Goal: Communication & Community: Ask a question

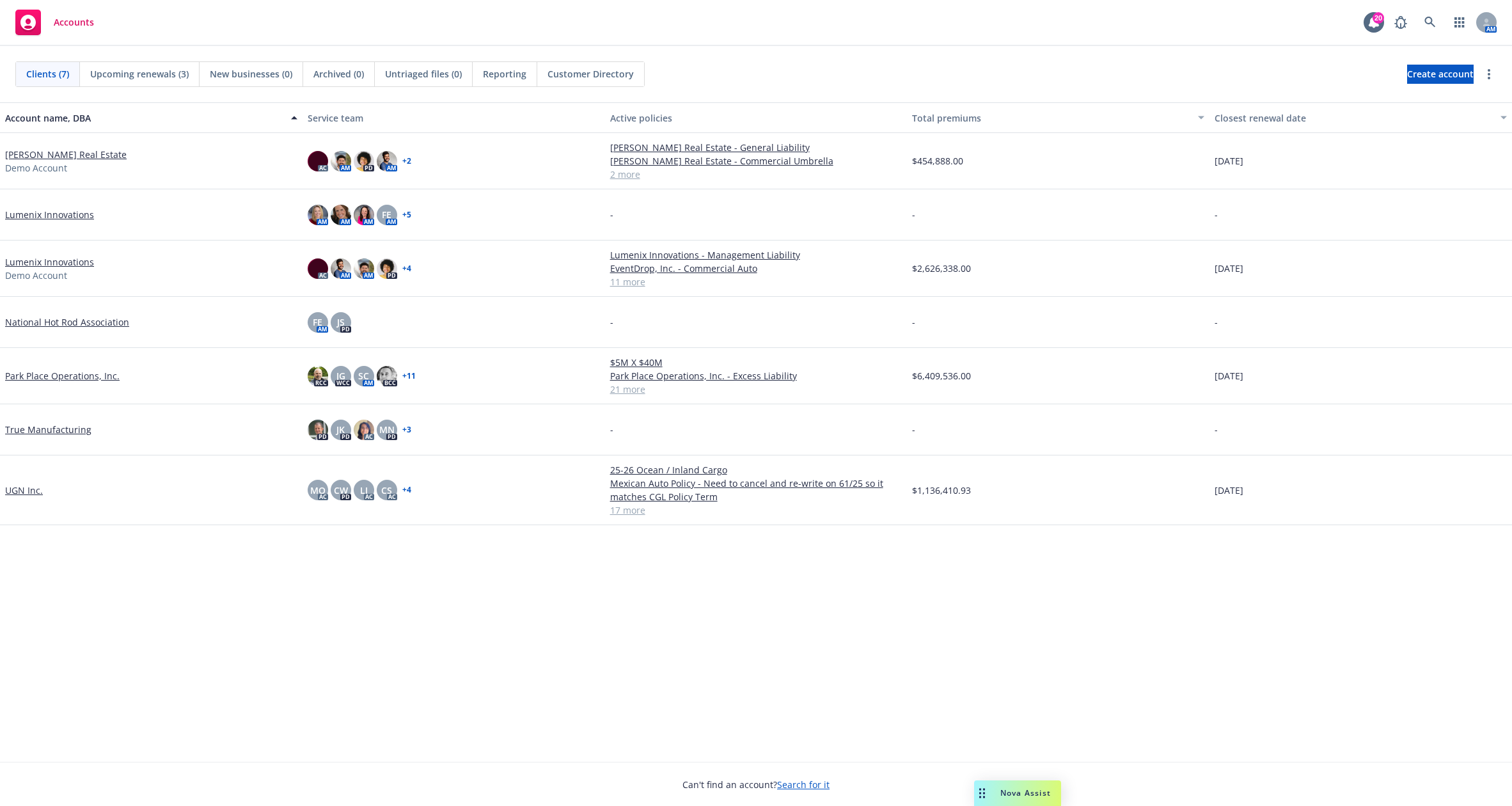
click at [992, 788] on div "Nova Assist" at bounding box center [1025, 793] width 71 height 11
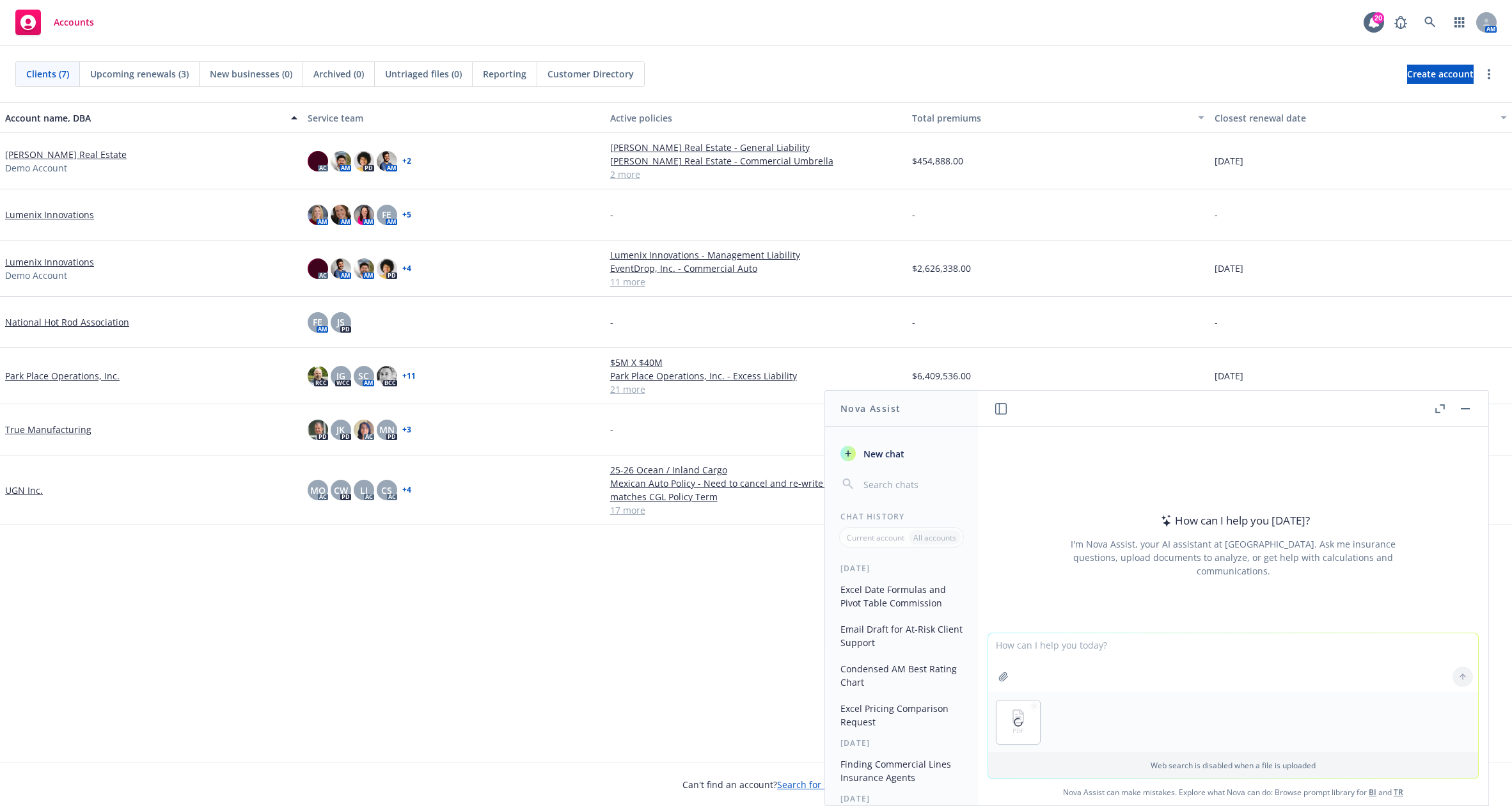
click at [1098, 656] on textarea at bounding box center [1233, 663] width 490 height 59
type textarea "Extract the key endorsements from the policy that are not state specific/statut…"
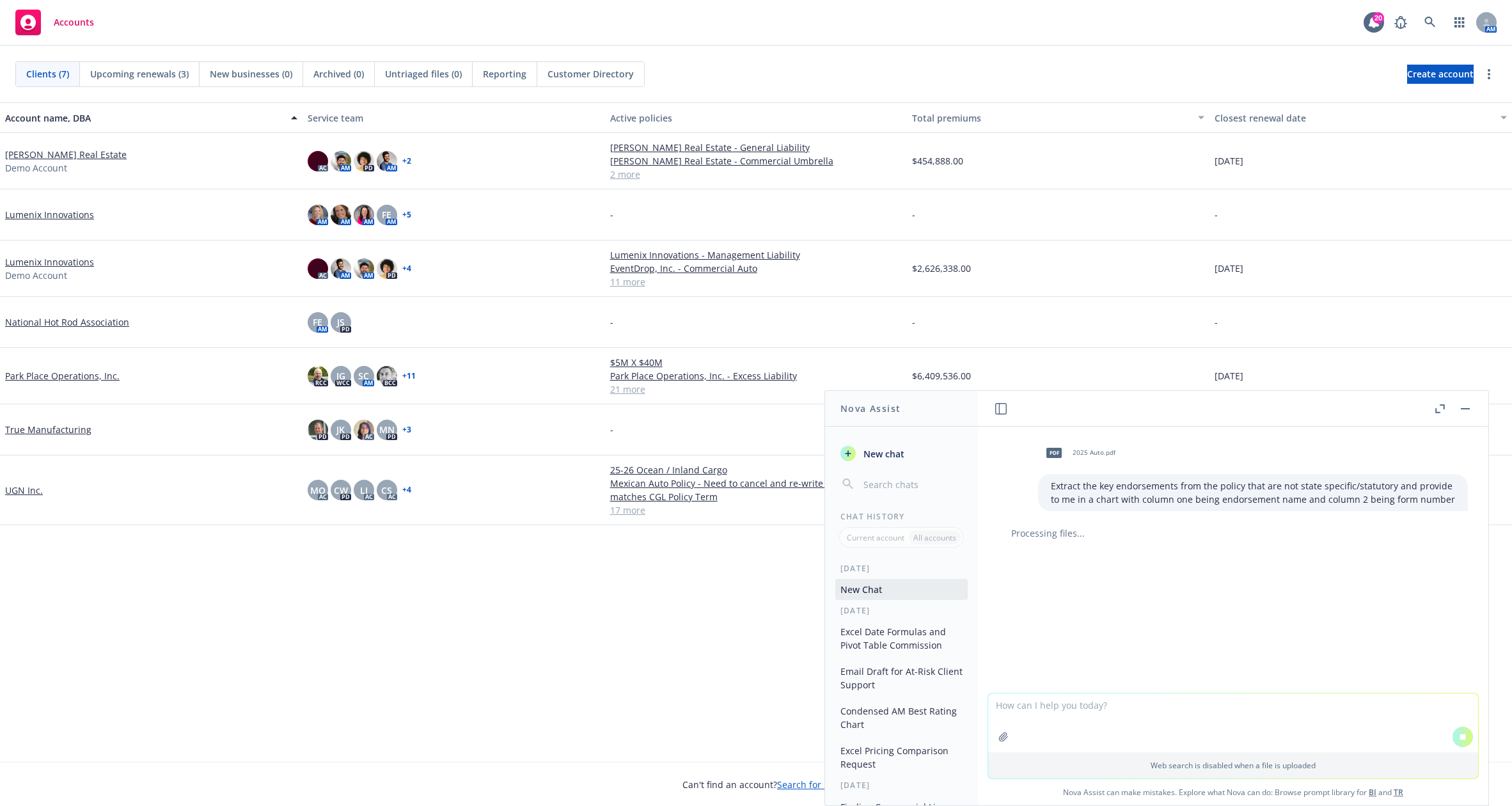
drag, startPoint x: 388, startPoint y: 703, endPoint x: 428, endPoint y: 698, distance: 40.3
click at [388, 703] on div "Account name, DBA Service team Active policies Total premiums Closest renewal d…" at bounding box center [756, 432] width 1512 height 659
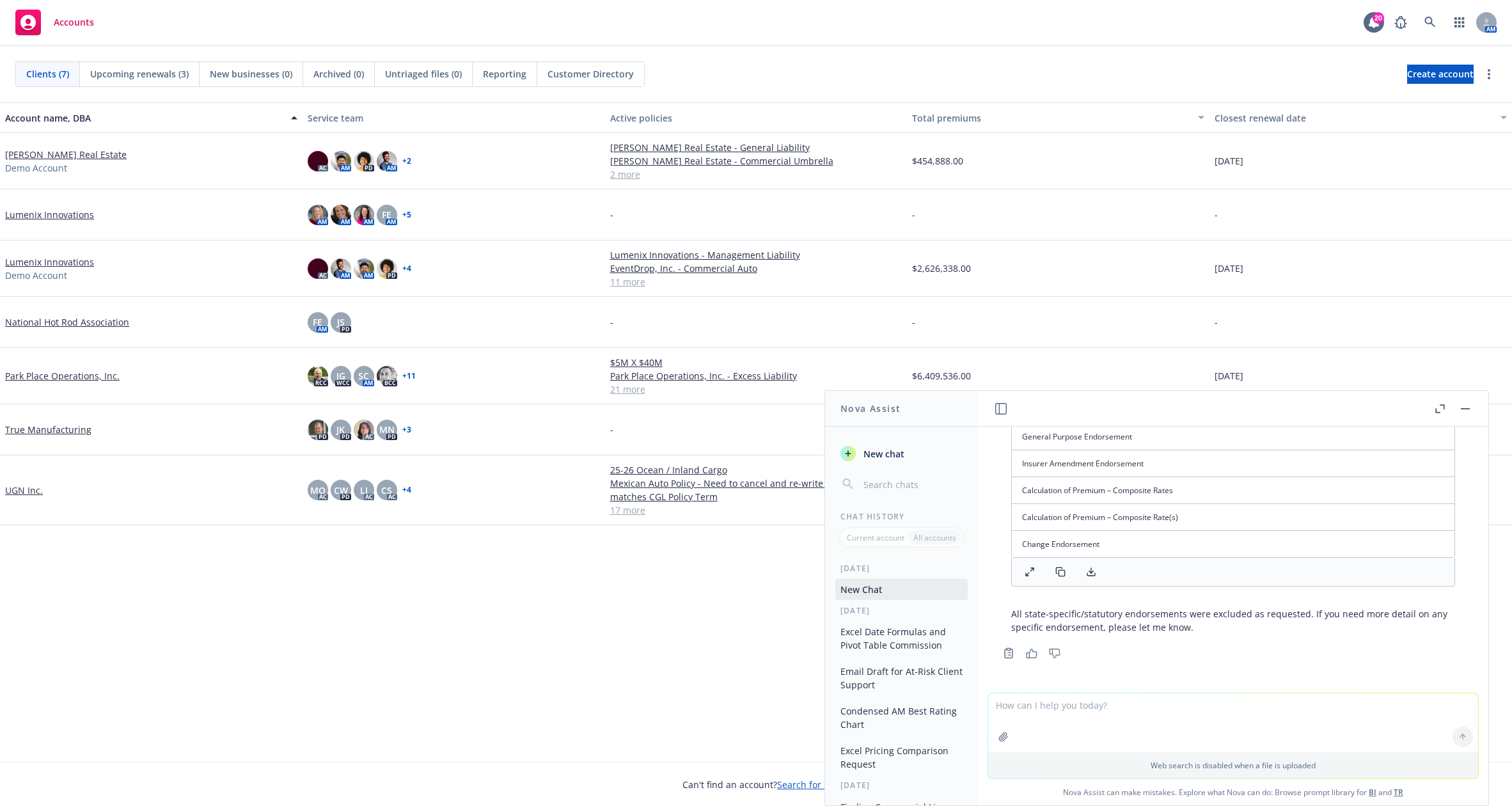
scroll to position [416, 0]
click at [531, 699] on div "Account name, DBA Service team Active policies Total premiums Closest renewal d…" at bounding box center [756, 432] width 1512 height 659
click at [1152, 710] on textarea at bounding box center [1233, 723] width 490 height 59
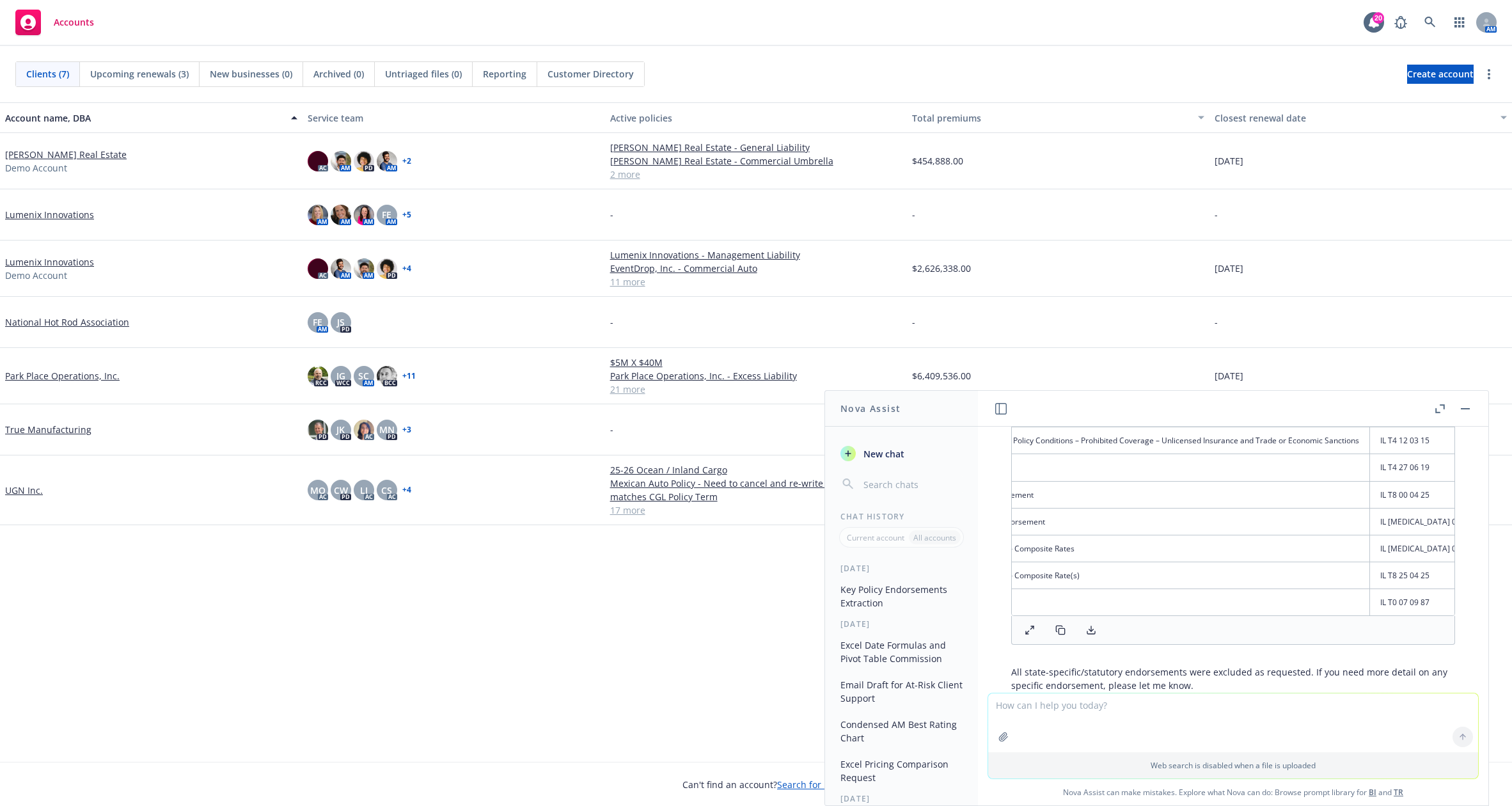
scroll to position [0, 109]
click at [1231, 715] on textarea at bounding box center [1233, 723] width 490 height 59
type textarea "w"
type textarea "What is covered in the Business Auto Extension Endorsement?"
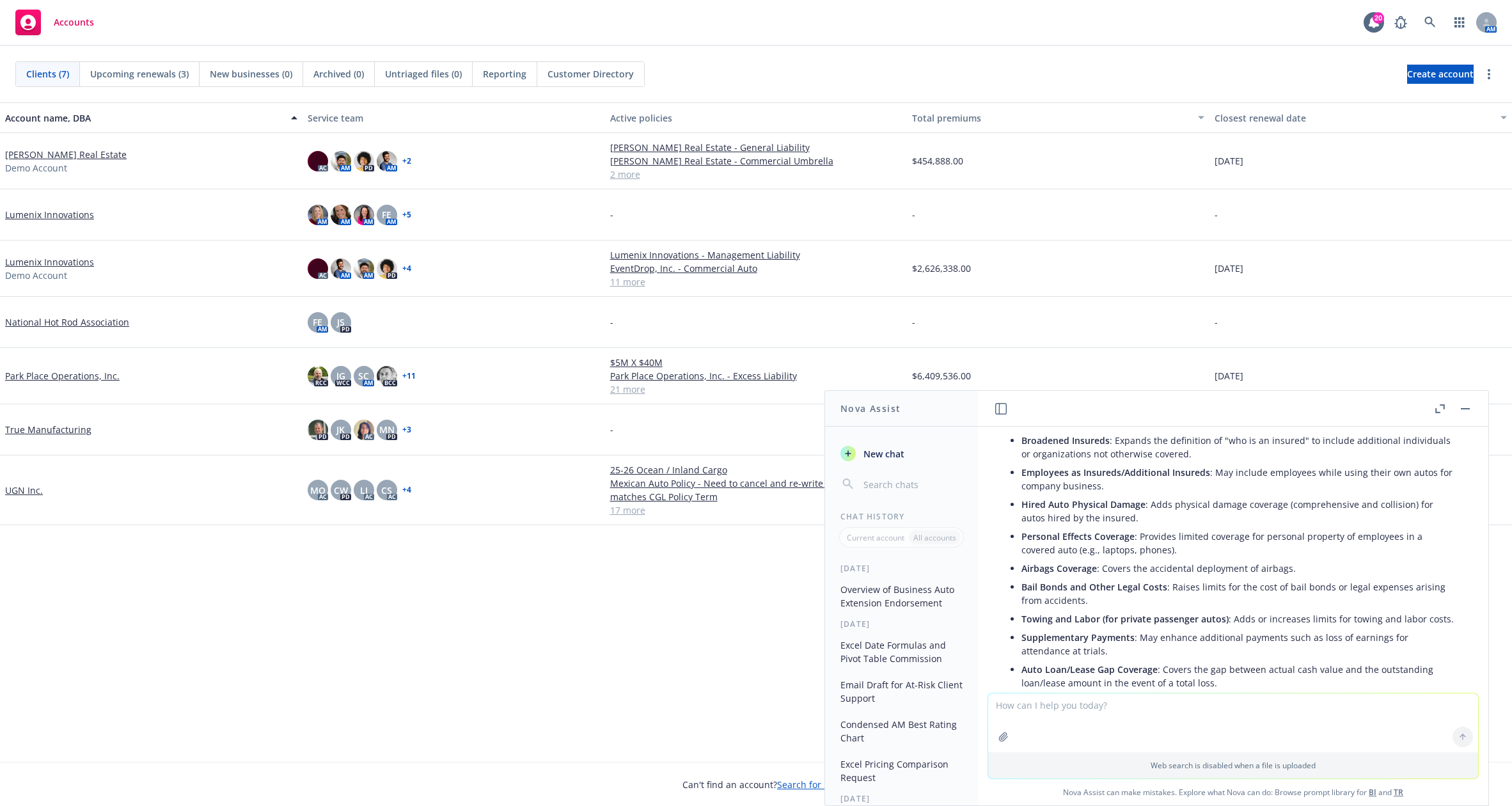
scroll to position [700, 0]
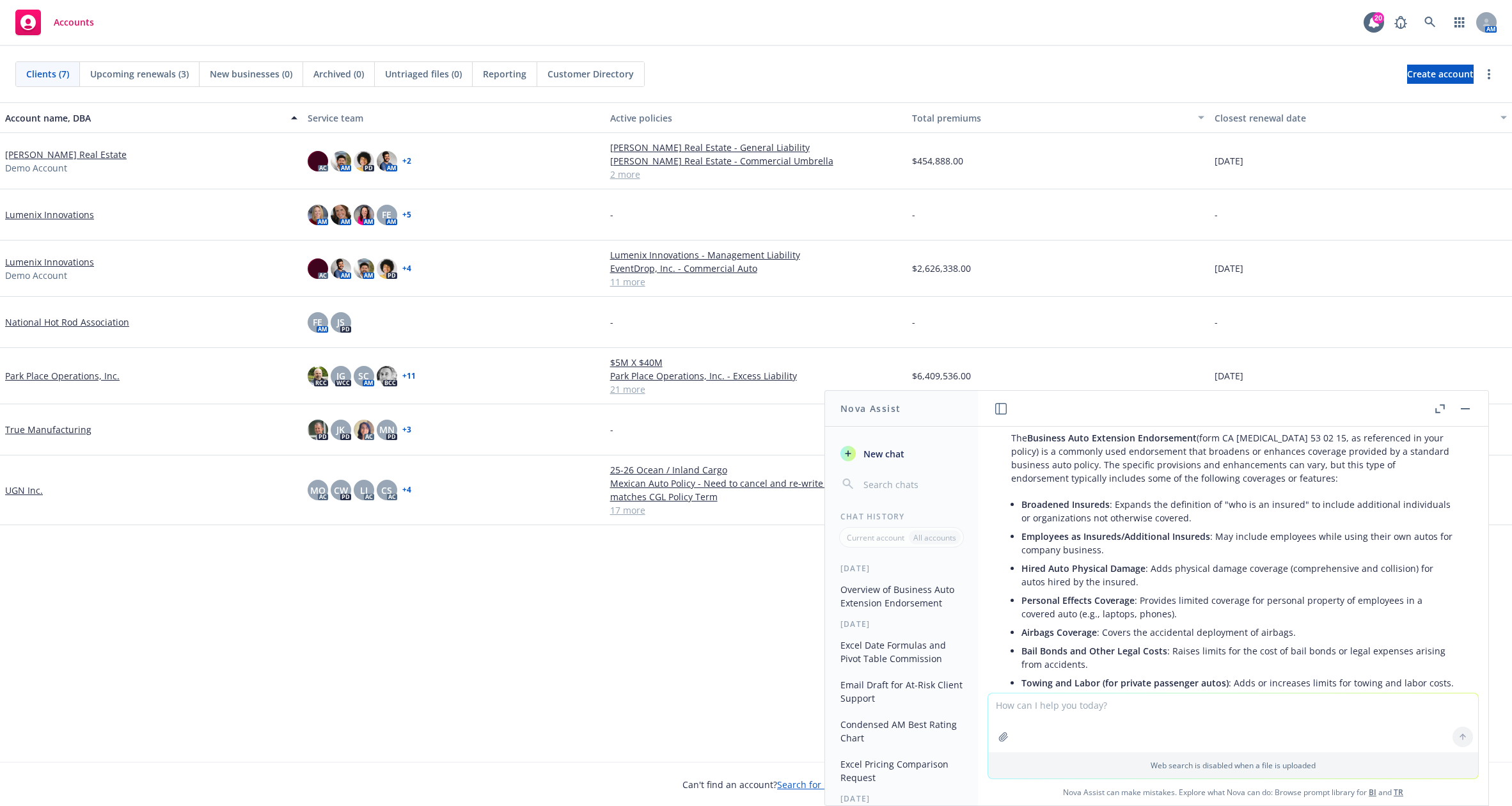
click at [1435, 403] on button "button" at bounding box center [1440, 408] width 15 height 15
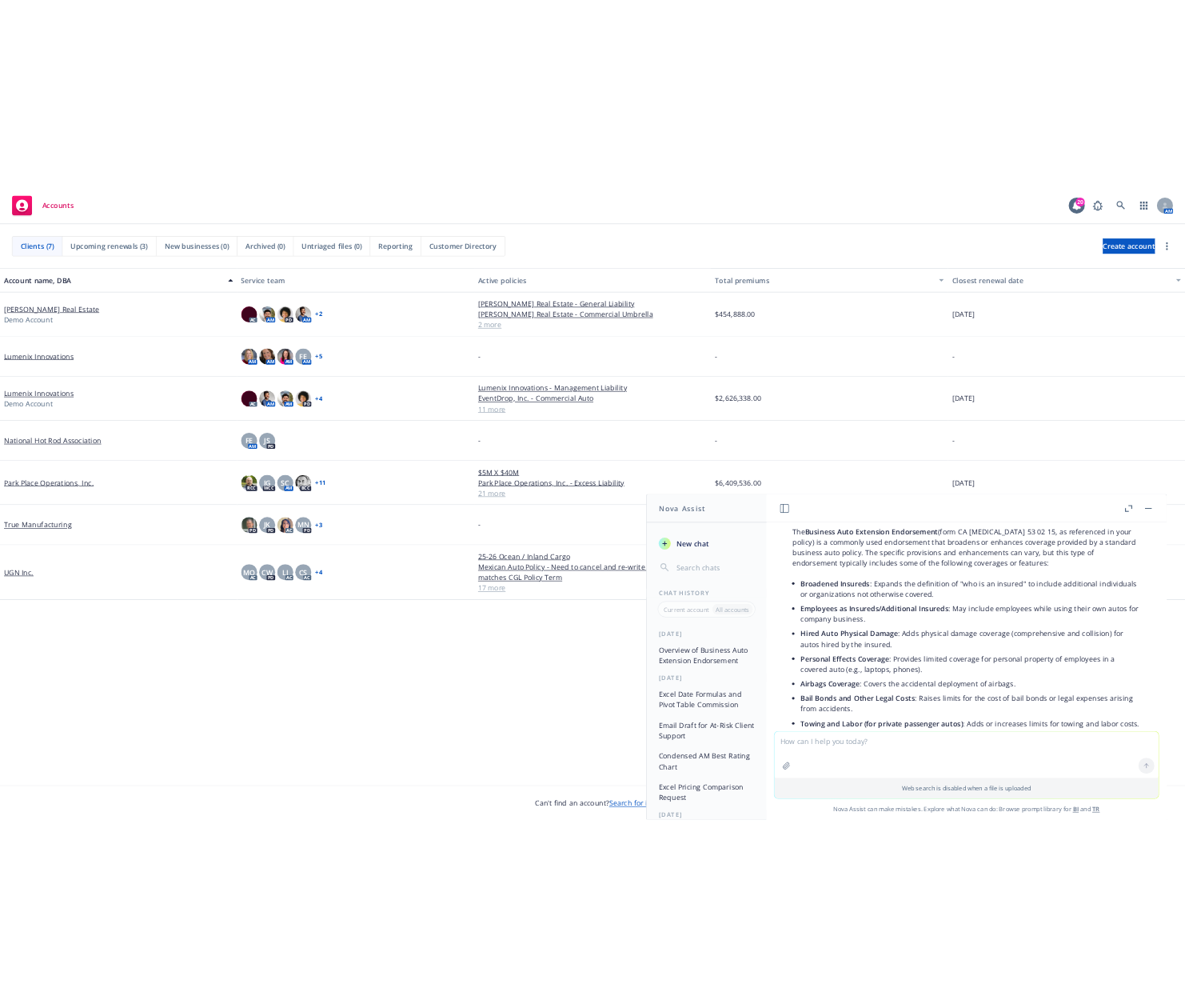
scroll to position [674, 0]
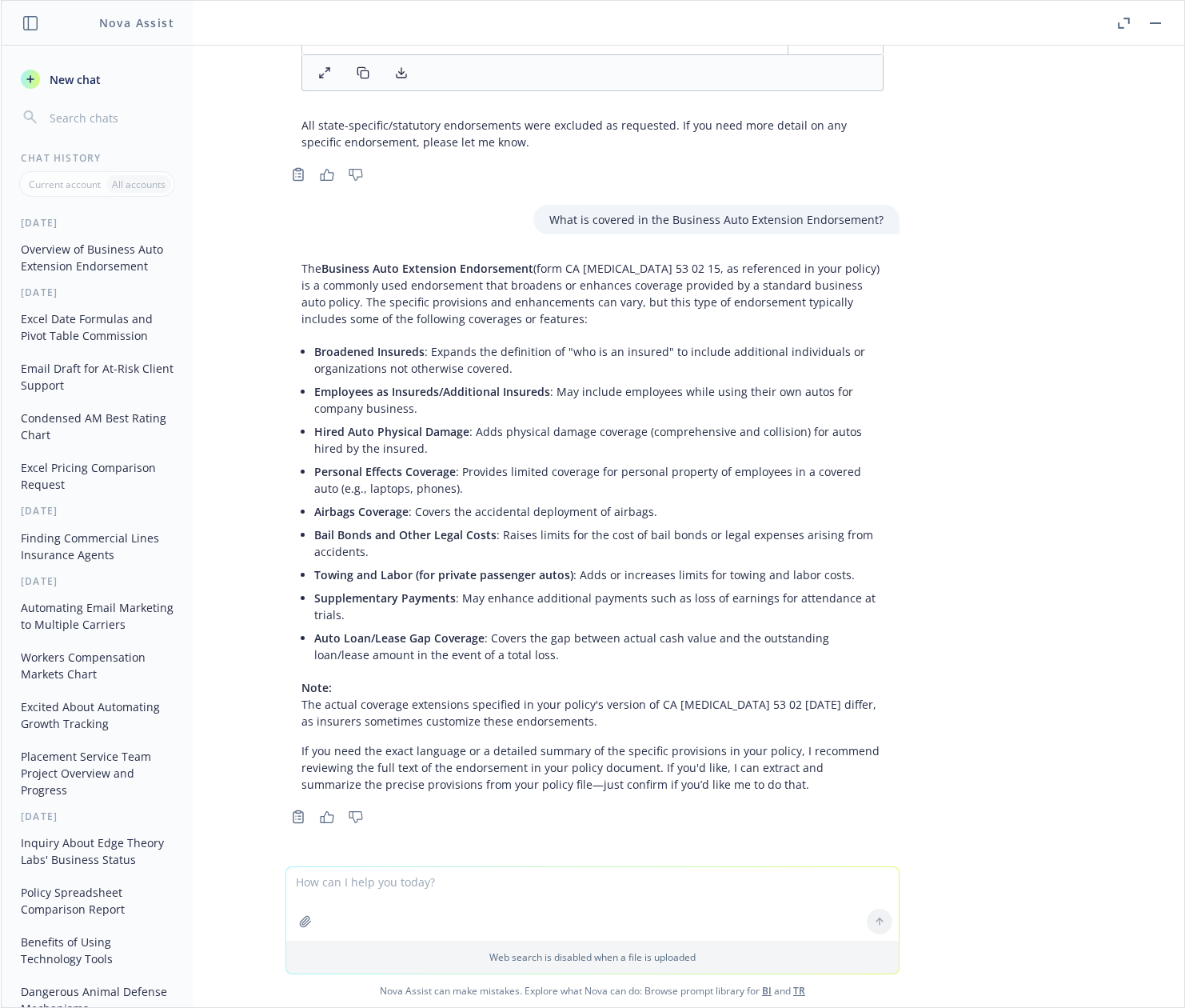
drag, startPoint x: 561, startPoint y: 382, endPoint x: 565, endPoint y: 401, distance: 19.4
click at [561, 382] on li "Employees as Insureds/Additional Insureds : May include employees while using t…" at bounding box center [598, 400] width 569 height 40
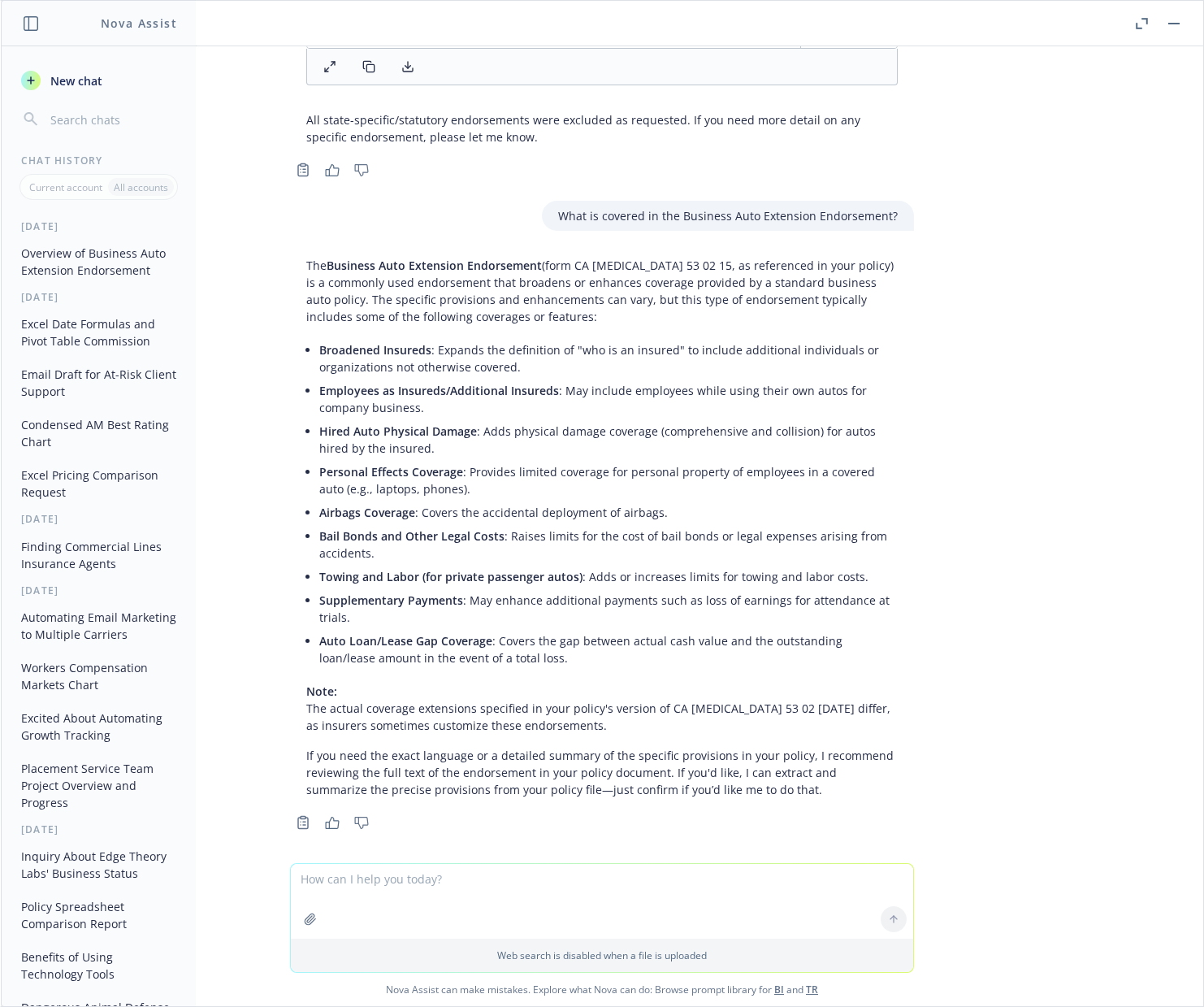
click at [567, 868] on textarea at bounding box center [602, 900] width 622 height 75
type textarea "How do I collape/expand colmuns in pivot table using + feature"
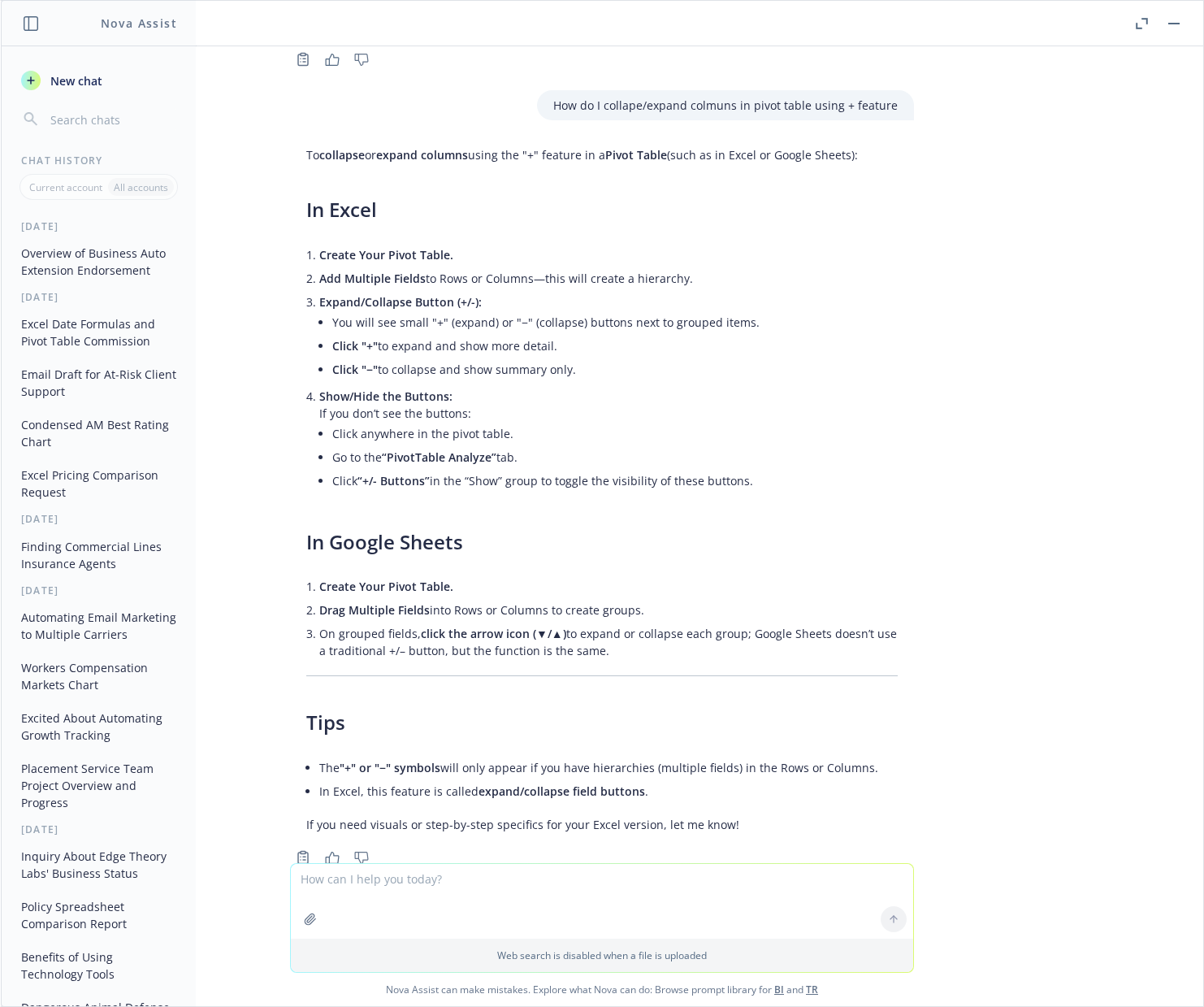
scroll to position [1499, 0]
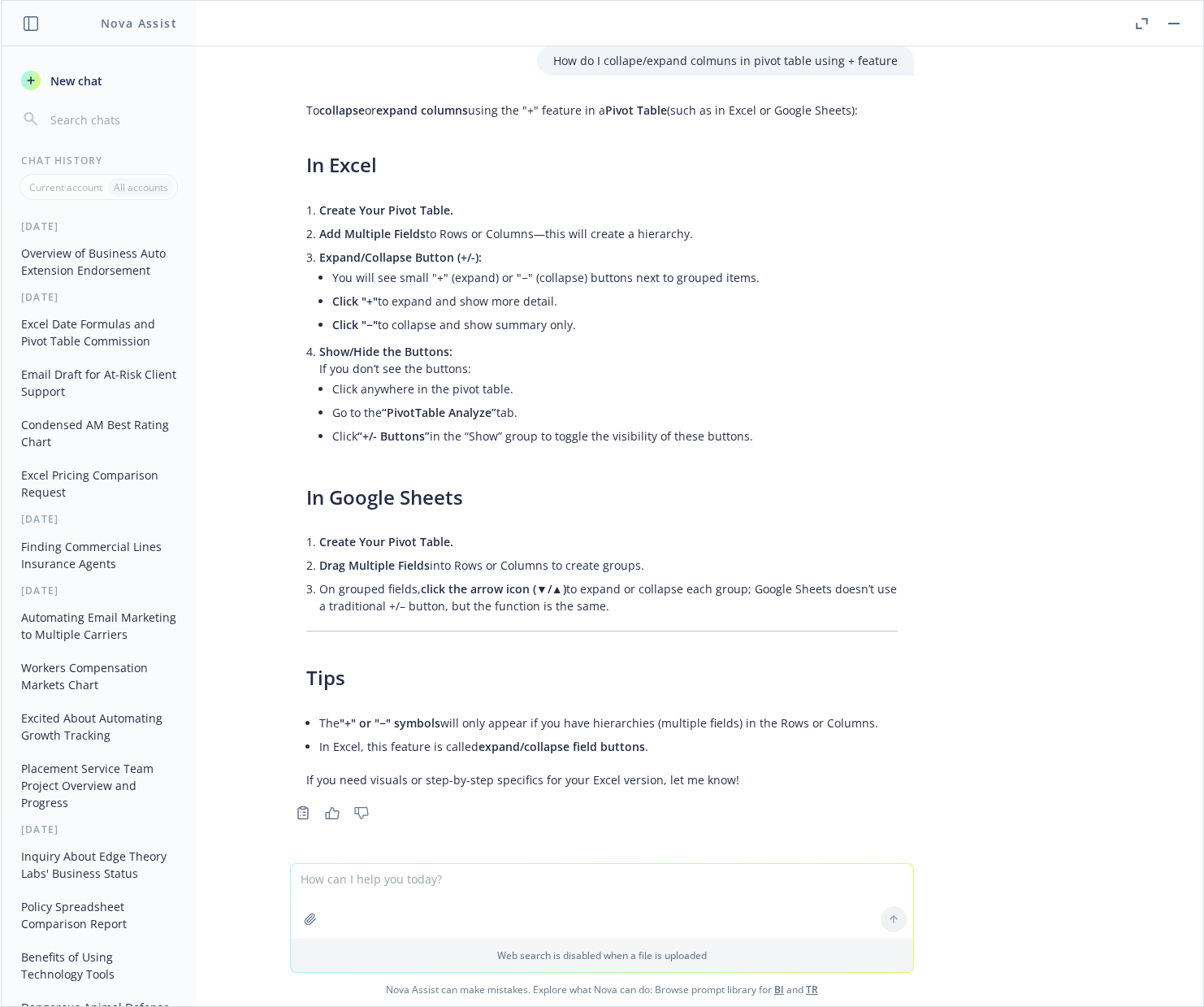
click at [60, 85] on span "New chat" at bounding box center [75, 81] width 56 height 17
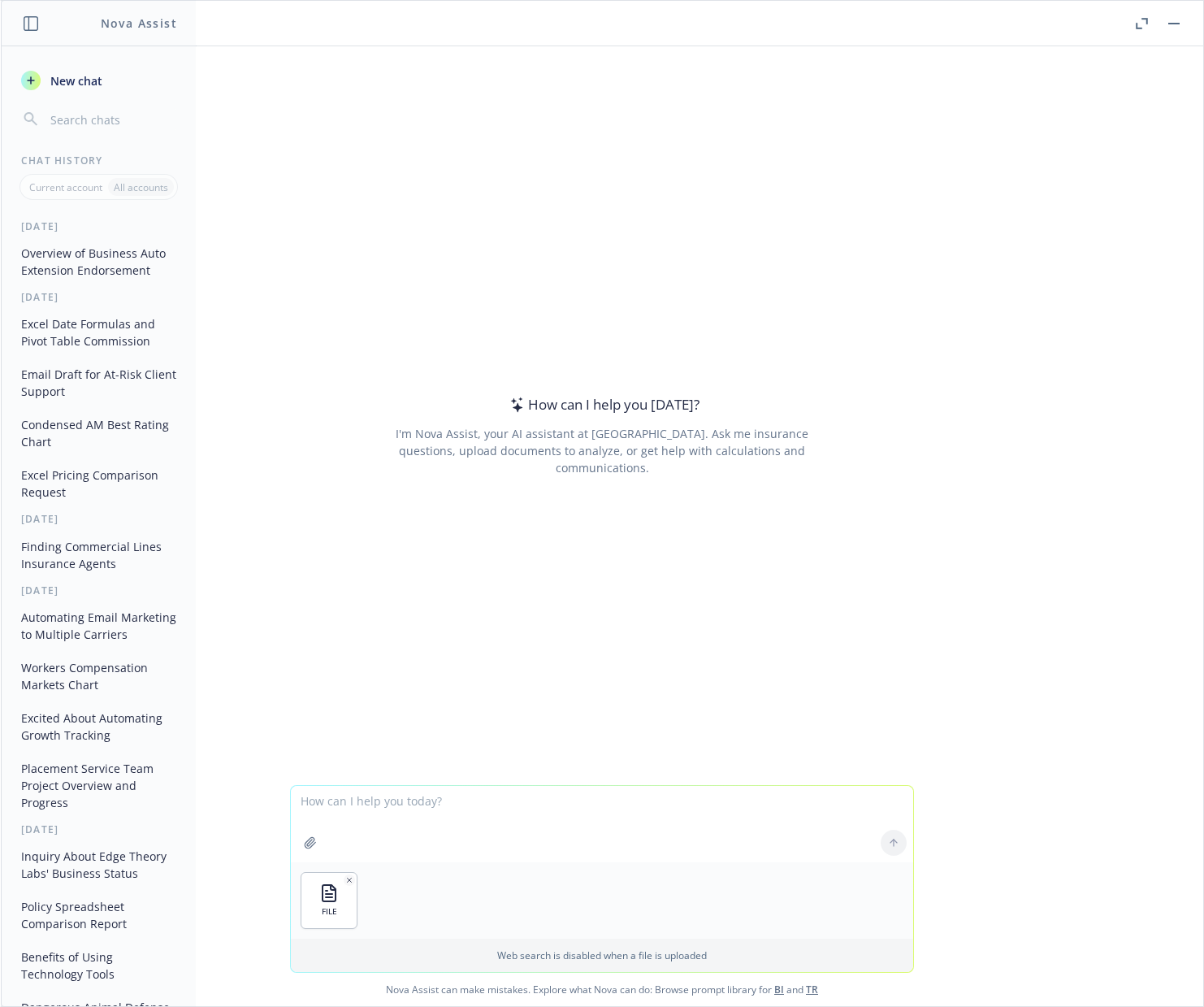
click at [382, 811] on textarea at bounding box center [602, 823] width 622 height 76
type textarea "Please put the attached into a chart format with Named Insured split out from a…"
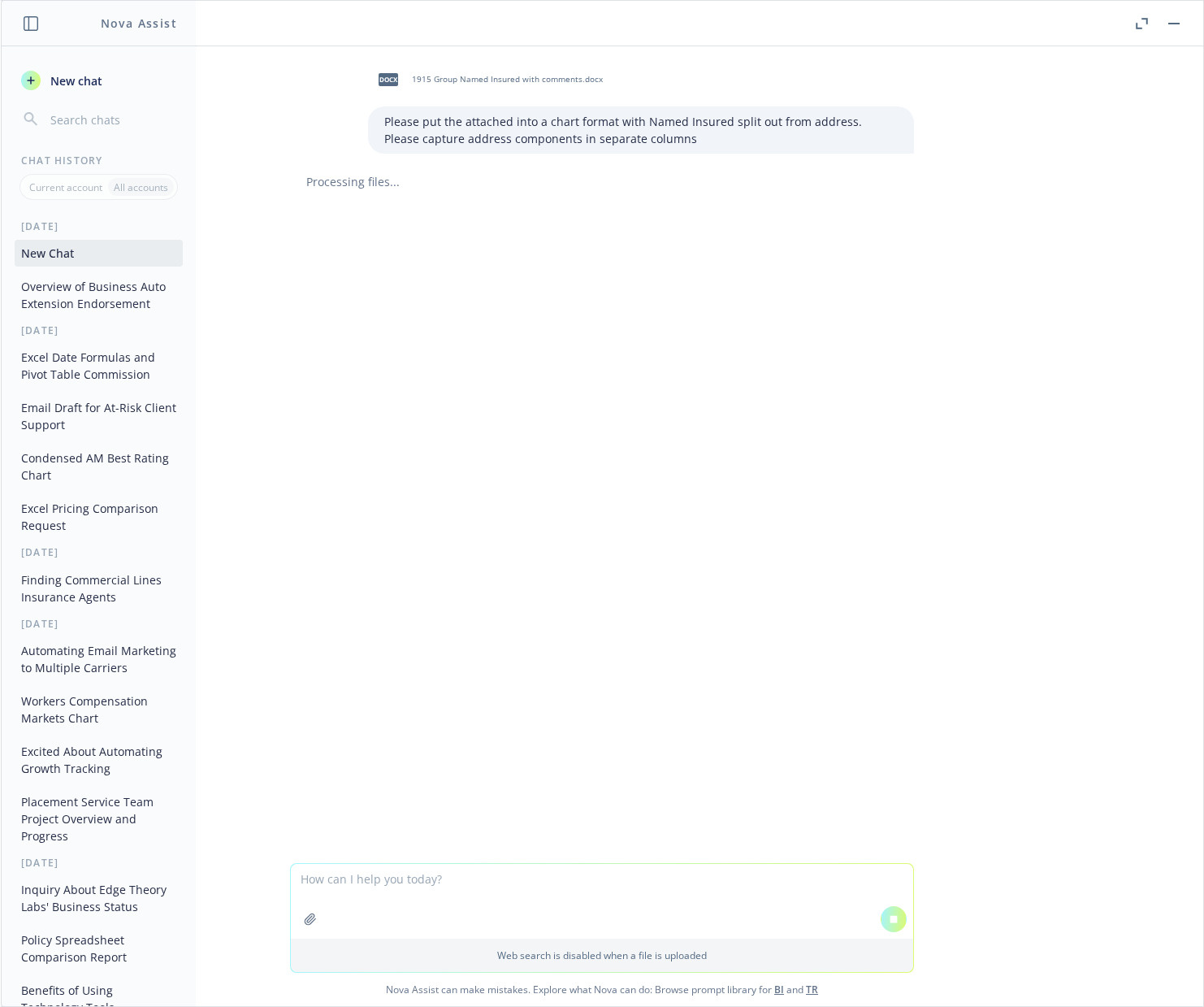
click at [745, 887] on textarea at bounding box center [602, 900] width 622 height 75
click at [530, 882] on textarea at bounding box center [602, 900] width 622 height 75
type textarea "Are you processing?"
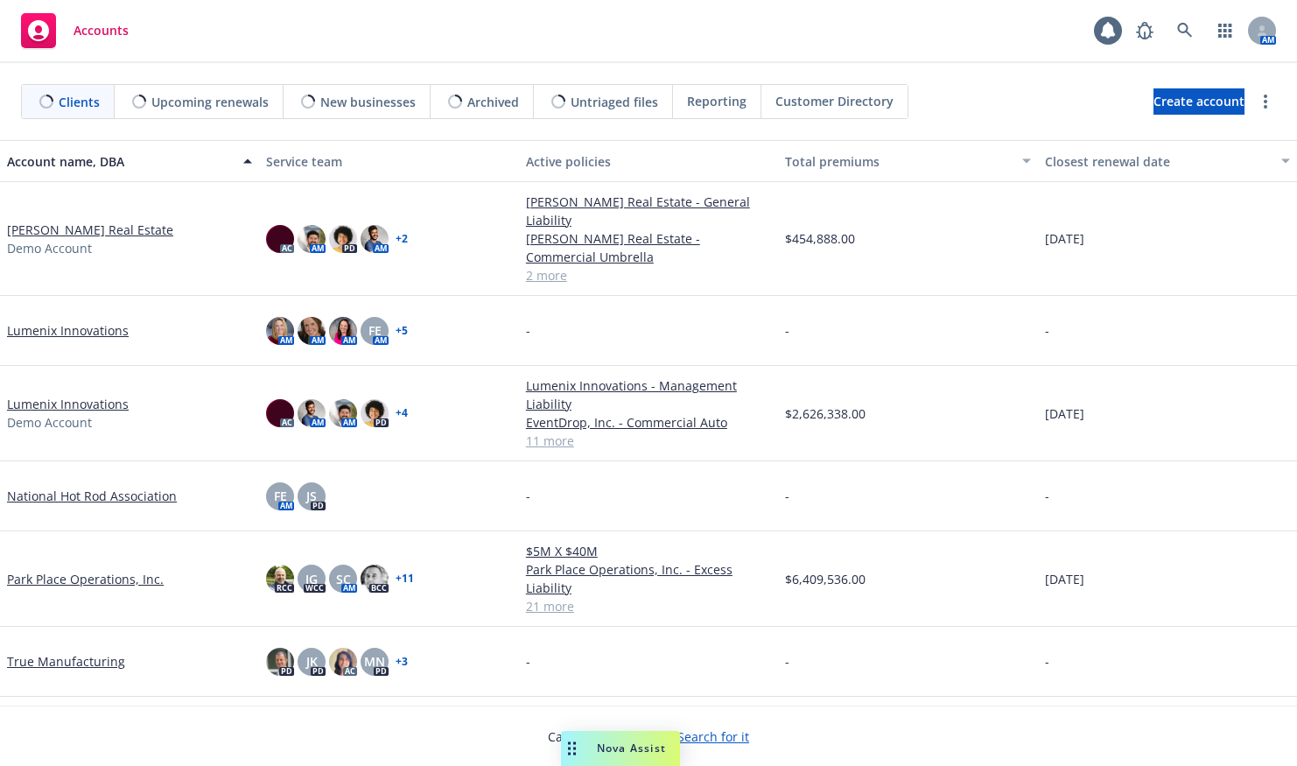
click at [655, 738] on div "Nova Assist" at bounding box center [620, 748] width 119 height 35
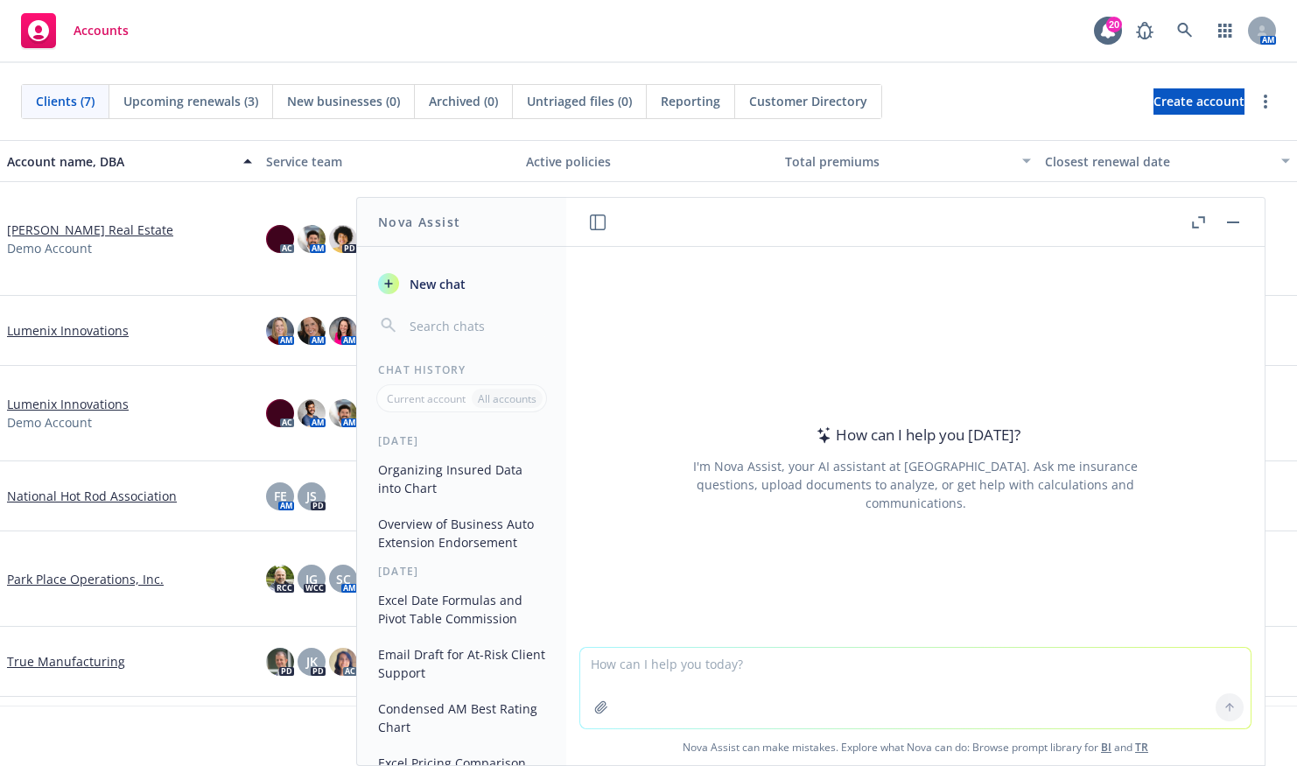
click at [705, 661] on textarea at bounding box center [915, 688] width 670 height 81
paste textarea "Team, Reaching out with an ask oriented around ensuring we are recruiting best …"
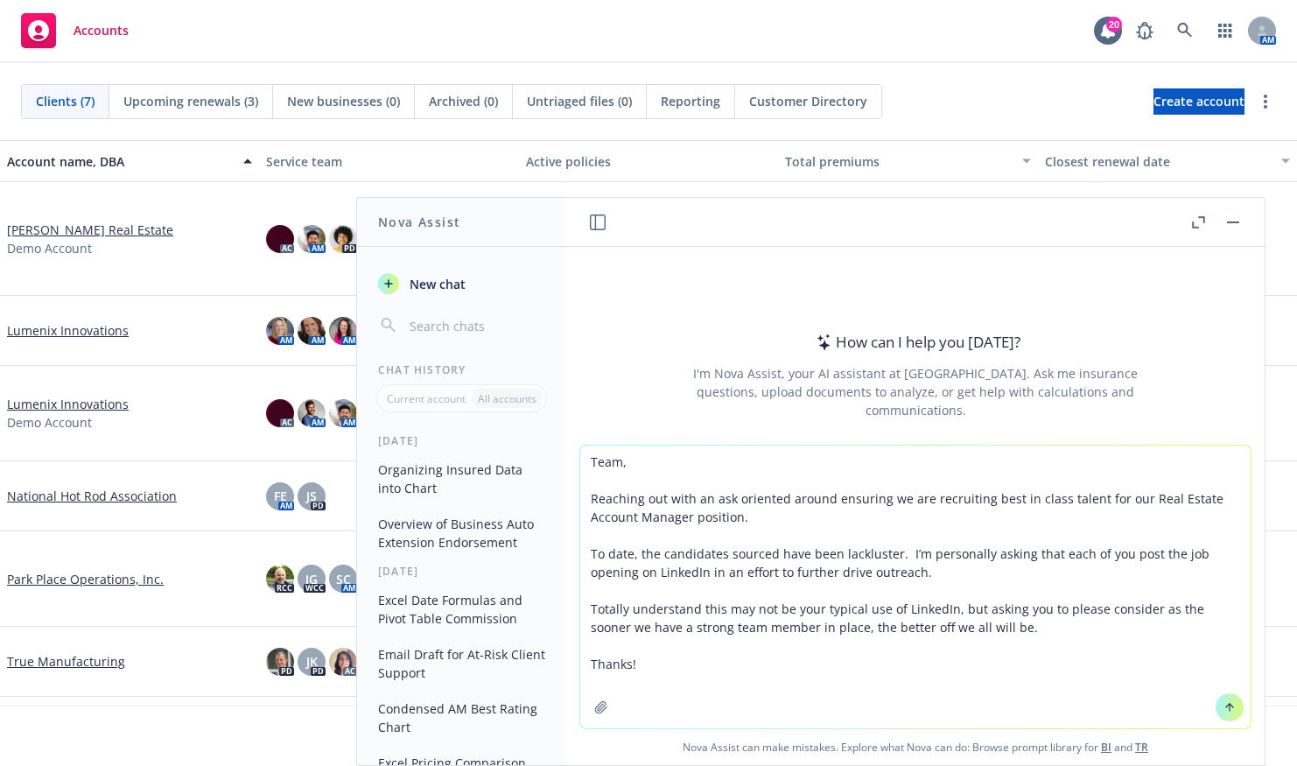
click at [586, 460] on textarea "Team, Reaching out with an ask oriented around ensuring we are recruiting best …" at bounding box center [915, 587] width 670 height 283
type textarea "Rewrite: Team, Reaching out with an ask oriented around ensuring we are recruit…"
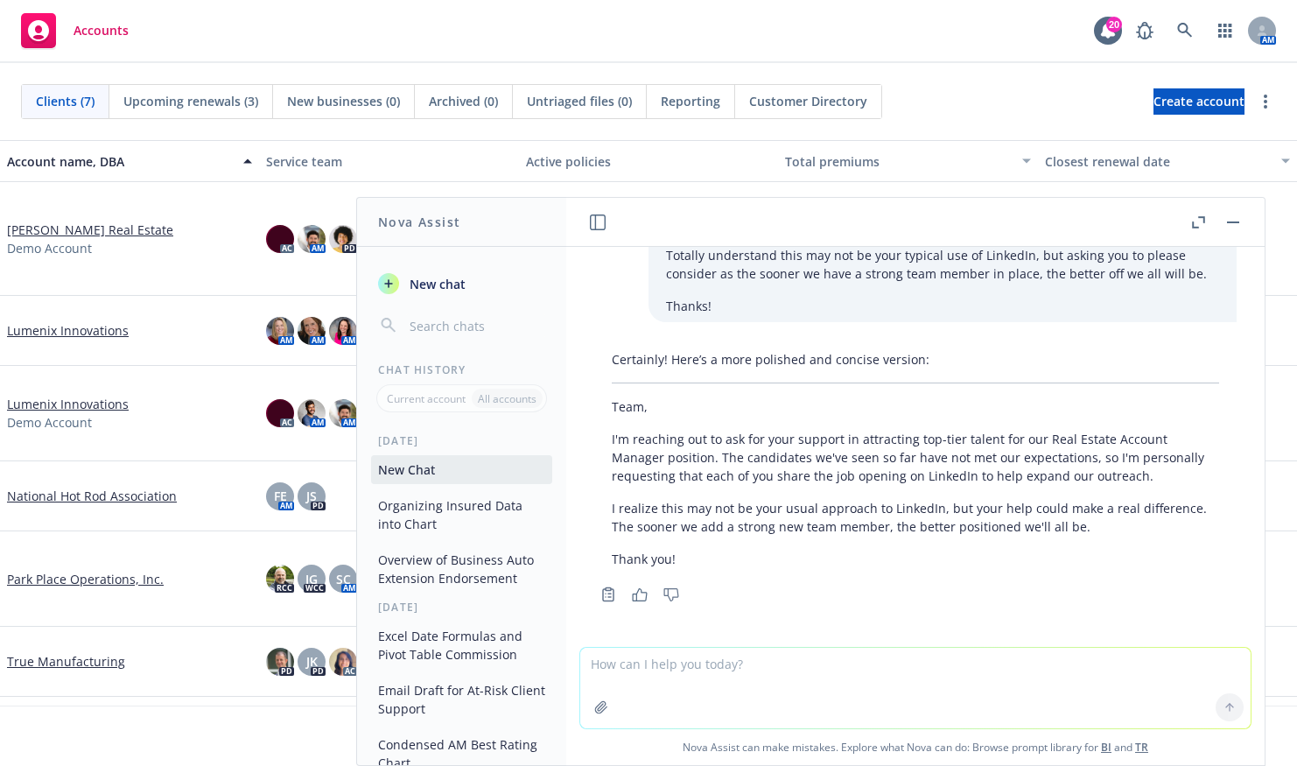
scroll to position [157, 0]
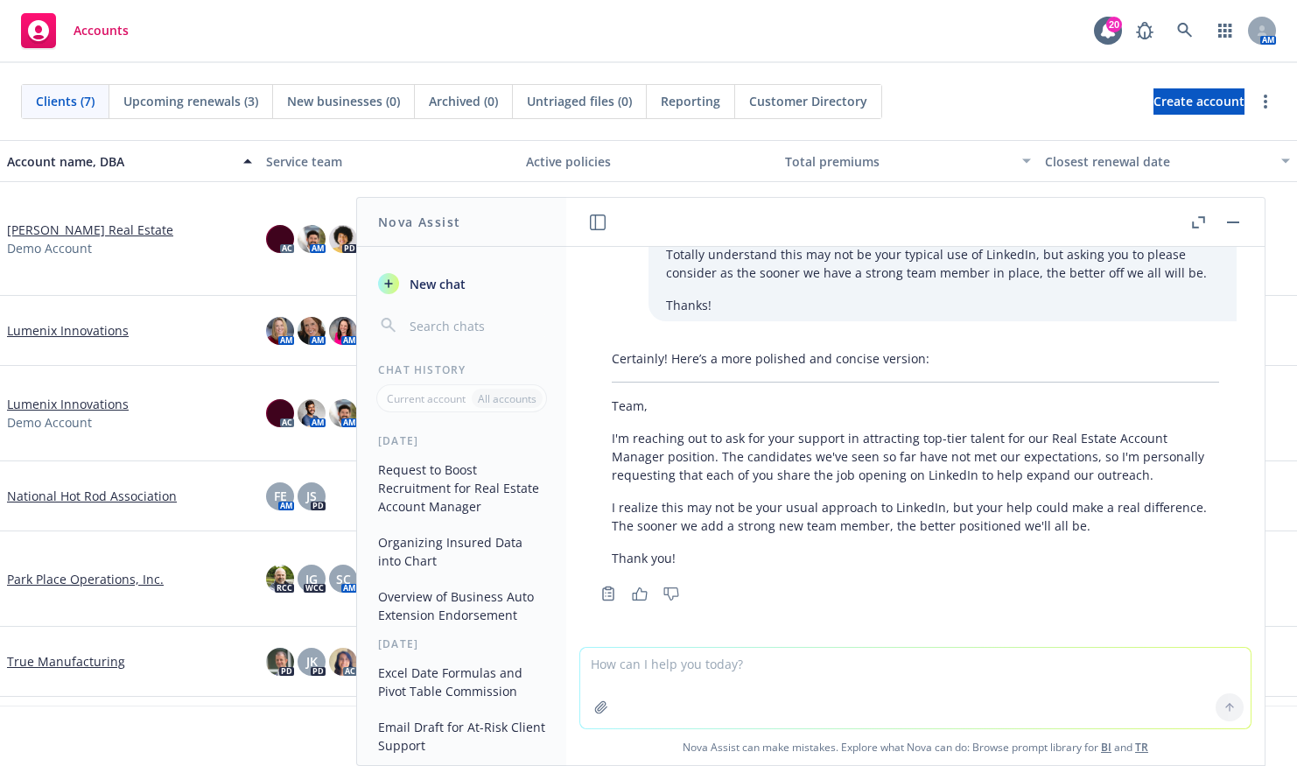
click at [1114, 520] on p "I realize this may not be your usual approach to LinkedIn, but your help could …" at bounding box center [915, 516] width 607 height 37
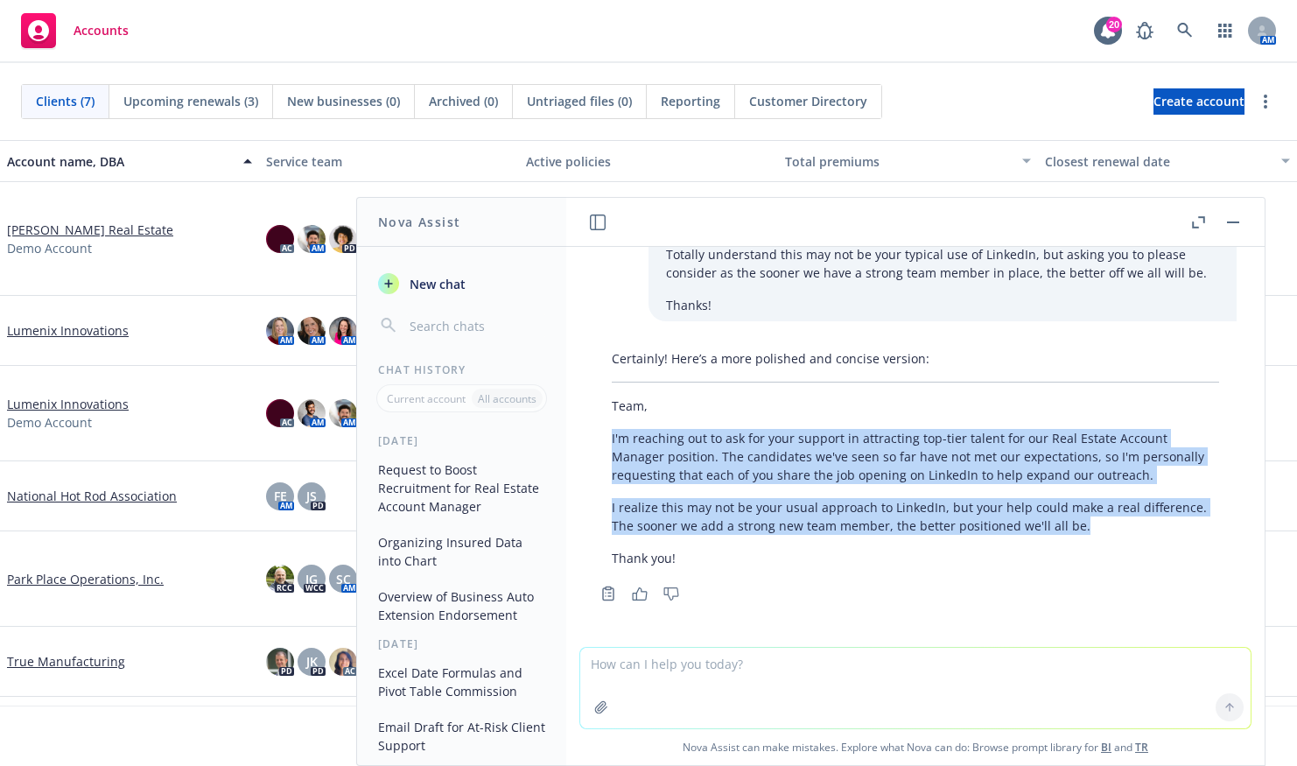
drag, startPoint x: 1109, startPoint y: 518, endPoint x: 606, endPoint y: 428, distance: 511.3
click at [606, 428] on div "Certainly! Here’s a more polished and concise version: Team, I'm reaching out t…" at bounding box center [915, 458] width 642 height 232
copy div "I'm reaching out to ask for your support in attracting top-tier talent for our …"
click at [978, 467] on p "I'm reaching out to ask for your support in attracting top-tier talent for our …" at bounding box center [915, 456] width 607 height 55
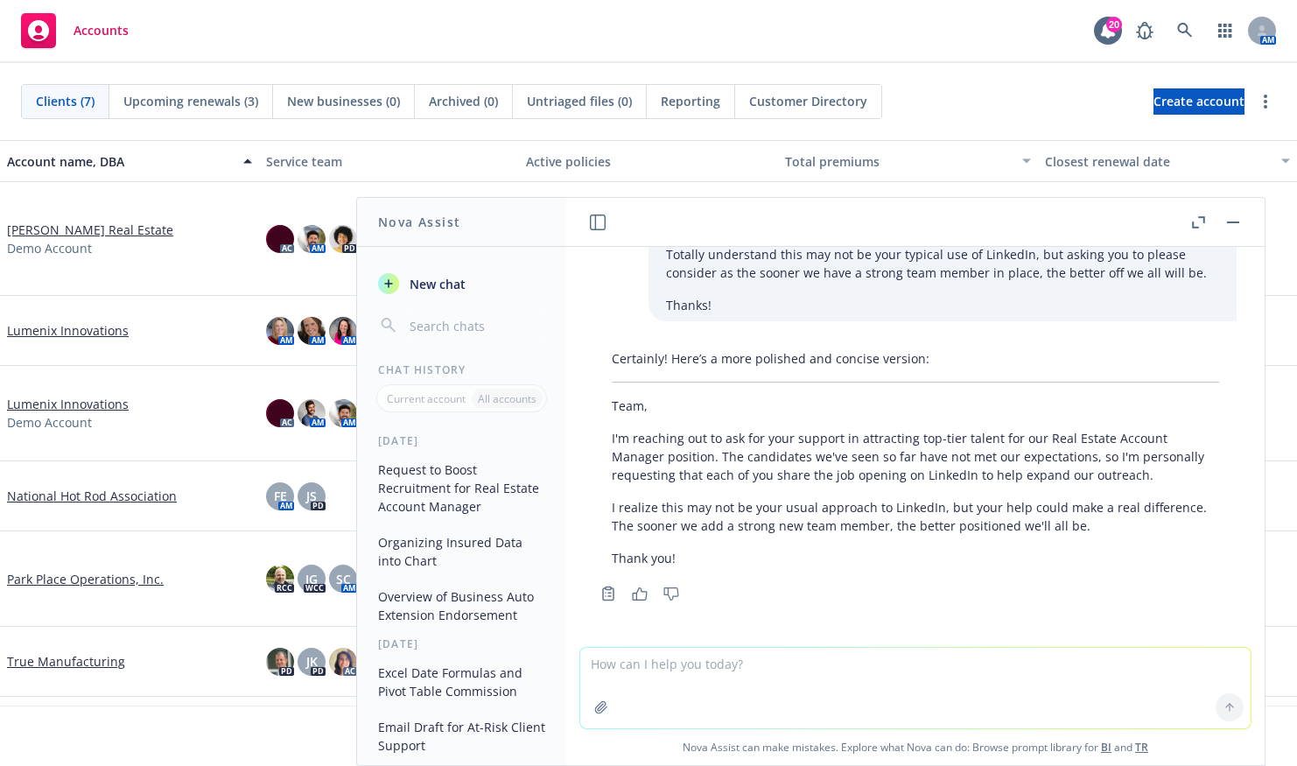
click at [916, 675] on textarea at bounding box center [915, 688] width 670 height 81
type textarea "Please draft a brief post I can put on LinkedIn to drive outreach and recruitme…"
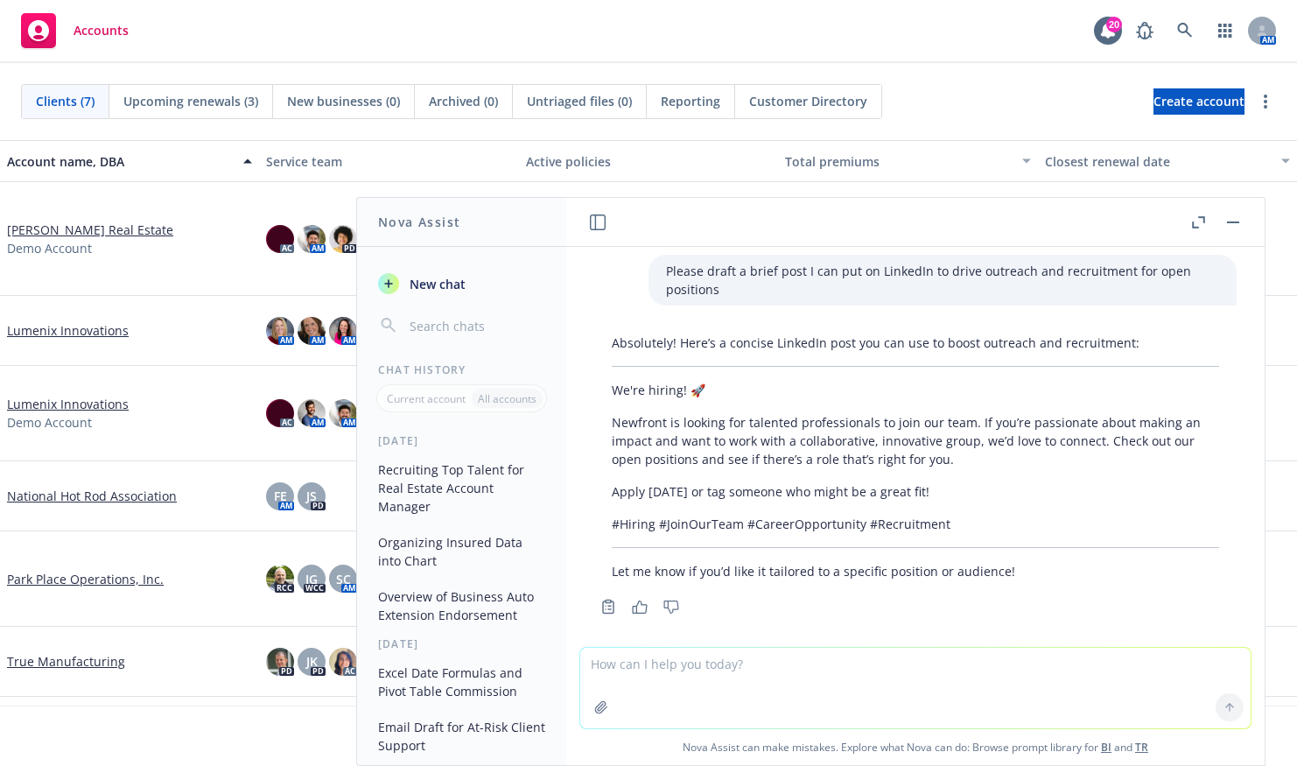
scroll to position [541, 0]
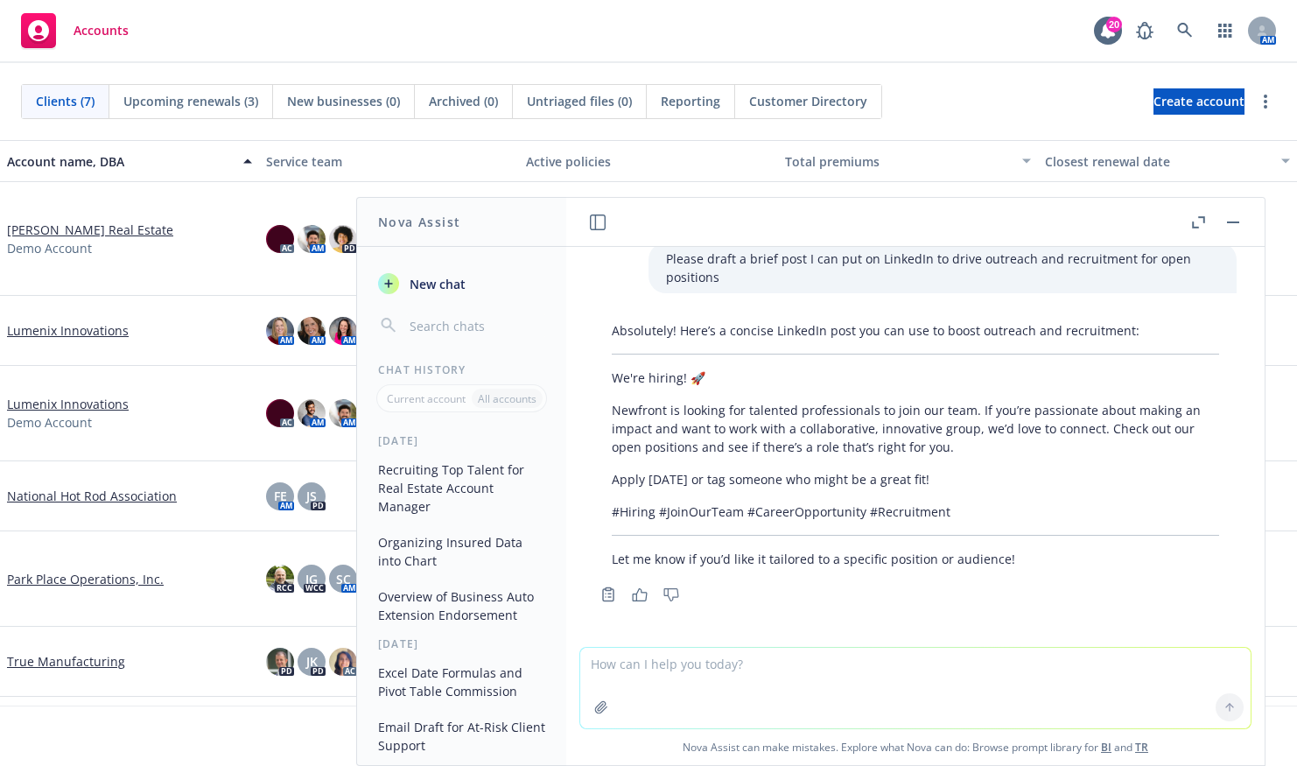
click at [940, 460] on div "Absolutely! Here’s a concise LinkedIn post you can use to boost outreach and re…" at bounding box center [915, 444] width 642 height 261
click at [954, 443] on p "Newfront is looking for talented professionals to join our team. If you’re pass…" at bounding box center [915, 428] width 607 height 55
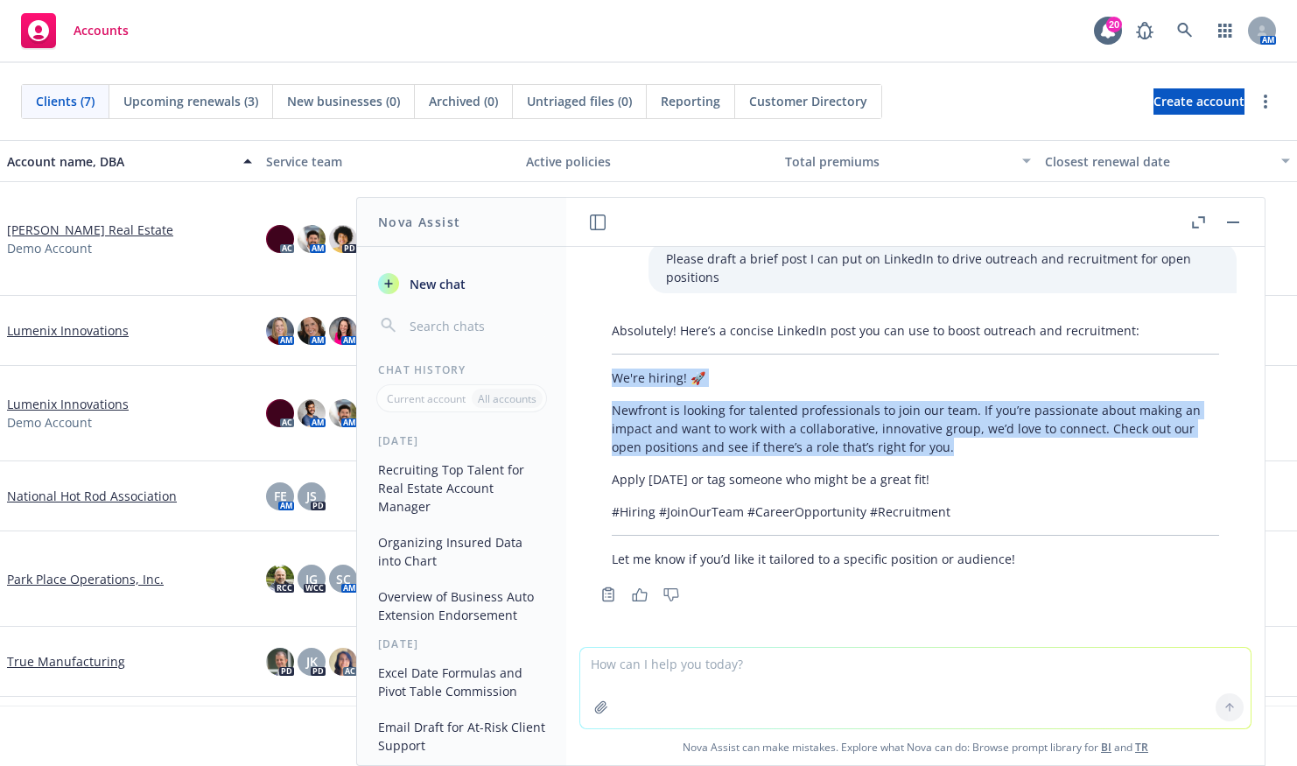
drag, startPoint x: 956, startPoint y: 447, endPoint x: 613, endPoint y: 383, distance: 349.2
click at [613, 383] on div "Absolutely! Here’s a concise LinkedIn post you can use to boost outreach and re…" at bounding box center [915, 444] width 642 height 261
copy div "We're hiring! 🚀 Newfront is looking for talented professionals to join our team…"
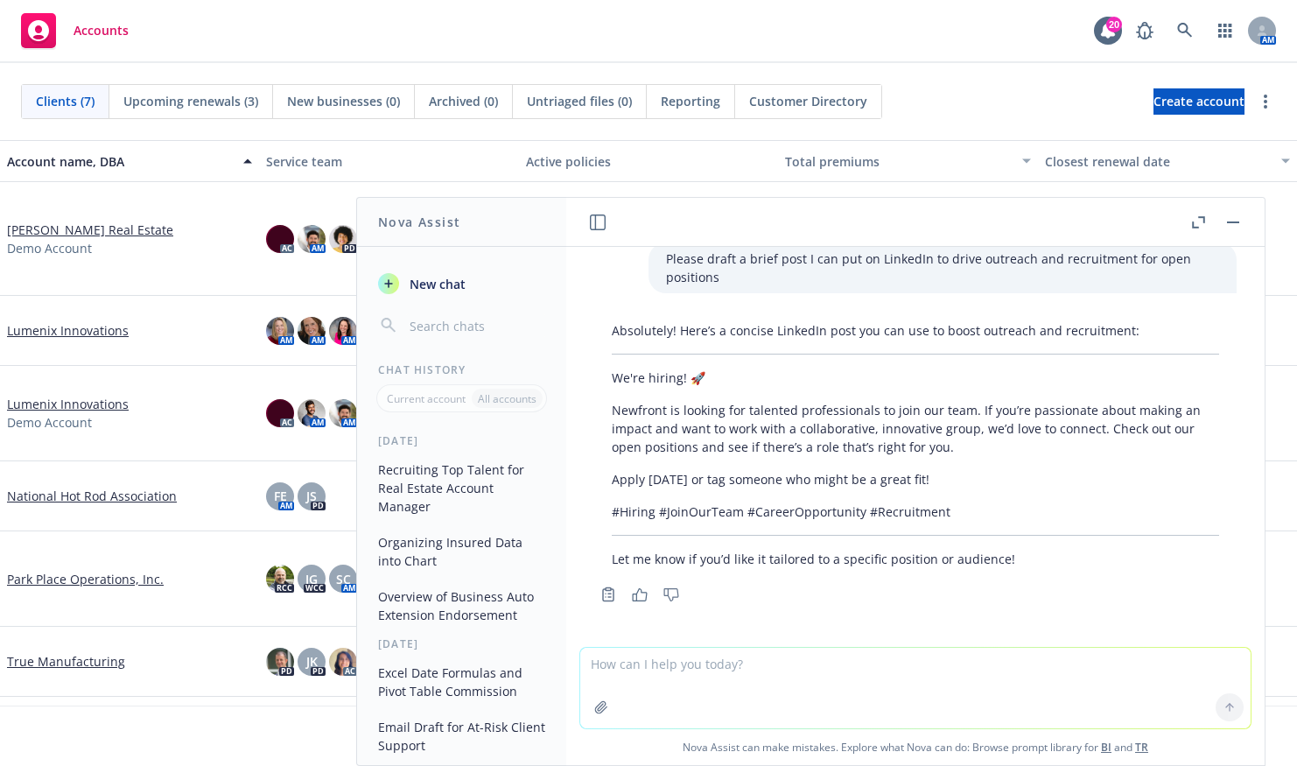
click at [902, 470] on p "Apply today or tag someone who might be a great fit!" at bounding box center [915, 479] width 607 height 18
click at [915, 479] on p "Apply today or tag someone who might be a great fit!" at bounding box center [915, 479] width 607 height 18
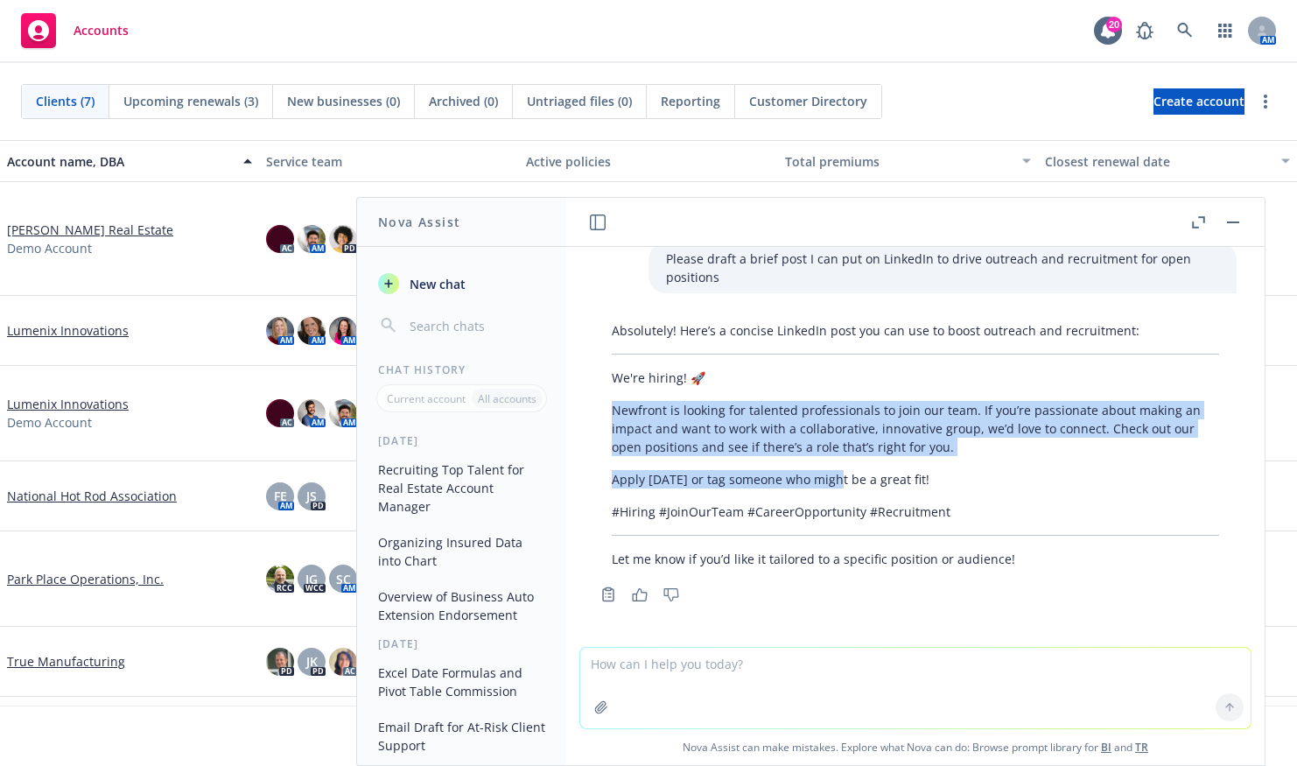
drag, startPoint x: 757, startPoint y: 460, endPoint x: 607, endPoint y: 391, distance: 164.5
click at [609, 407] on div "Absolutely! Here’s a concise LinkedIn post you can use to boost outreach and re…" at bounding box center [915, 444] width 642 height 261
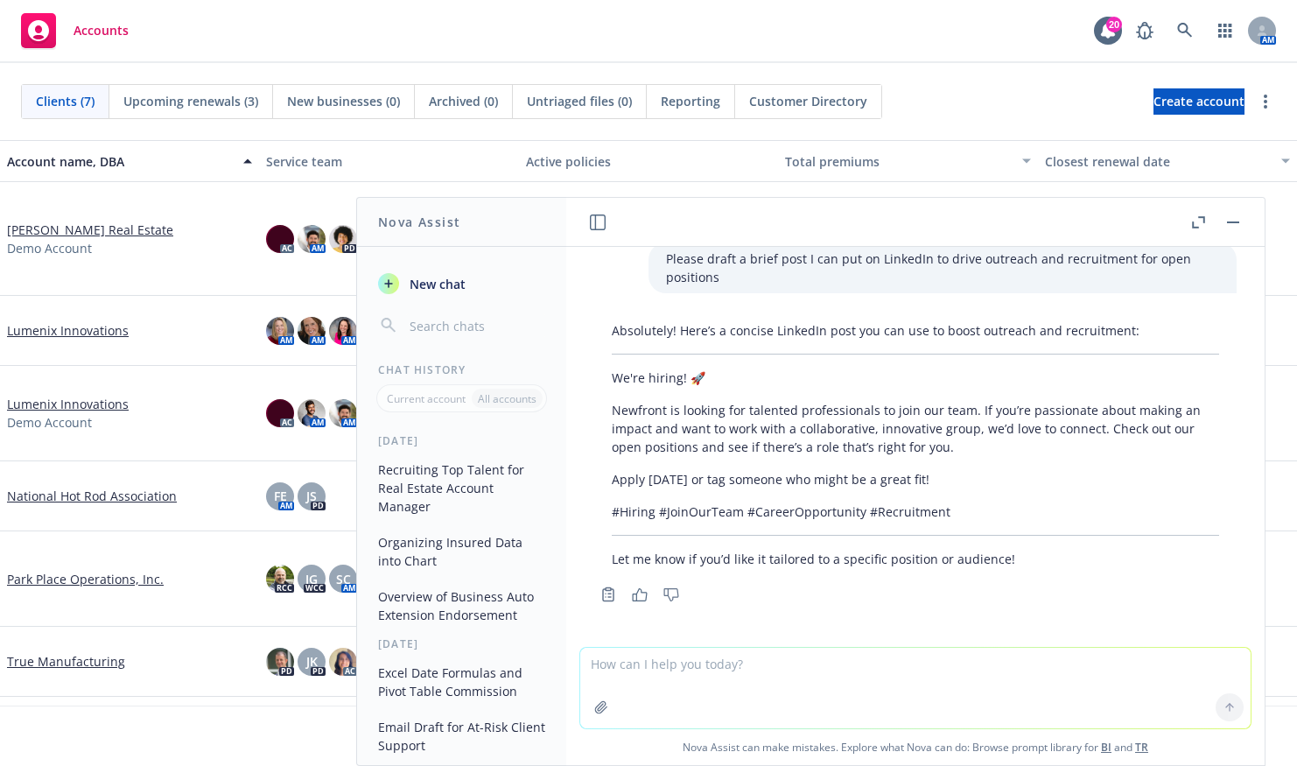
click at [607, 383] on div "Absolutely! Here’s a concise LinkedIn post you can use to boost outreach and re…" at bounding box center [915, 444] width 642 height 261
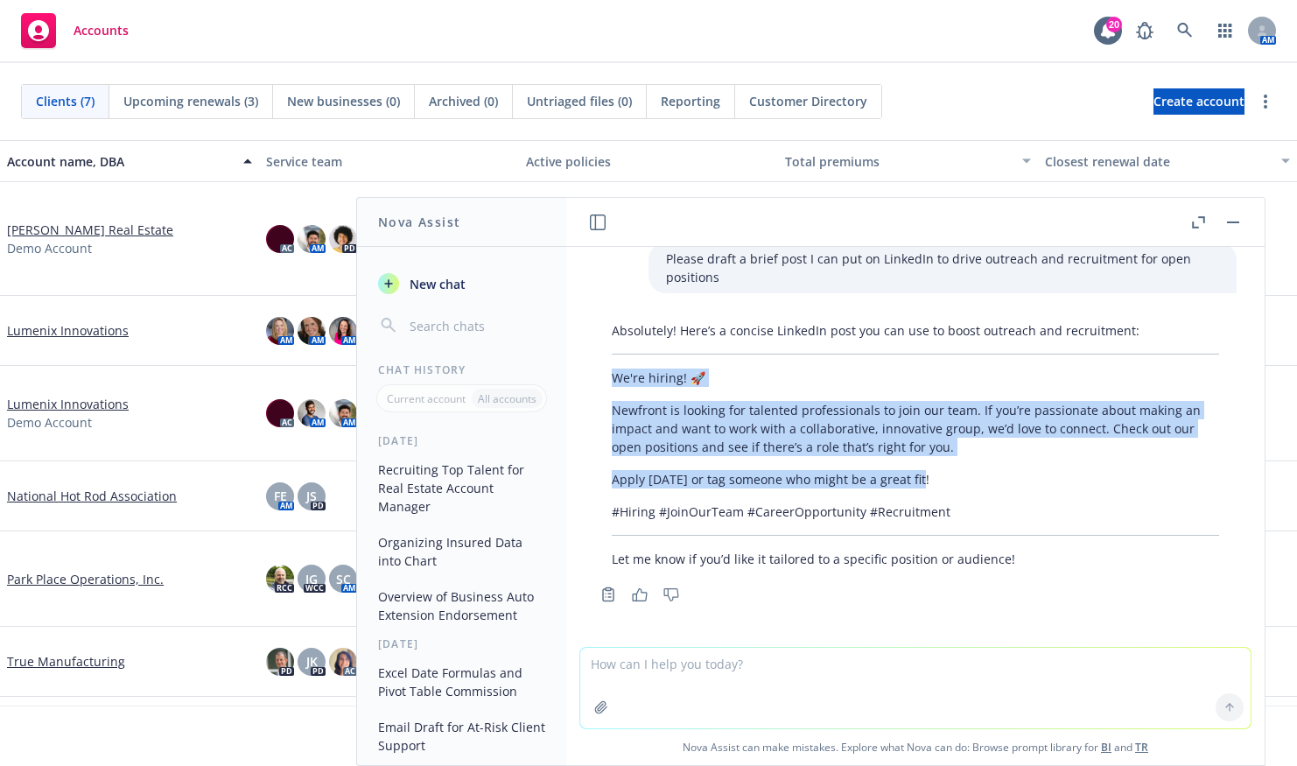
drag, startPoint x: 613, startPoint y: 379, endPoint x: 923, endPoint y: 476, distance: 324.7
click at [923, 476] on div "Absolutely! Here’s a concise LinkedIn post you can use to boost outreach and re…" at bounding box center [915, 444] width 642 height 261
copy div "We're hiring! 🚀 Newfront is looking for talented professionals to join our team…"
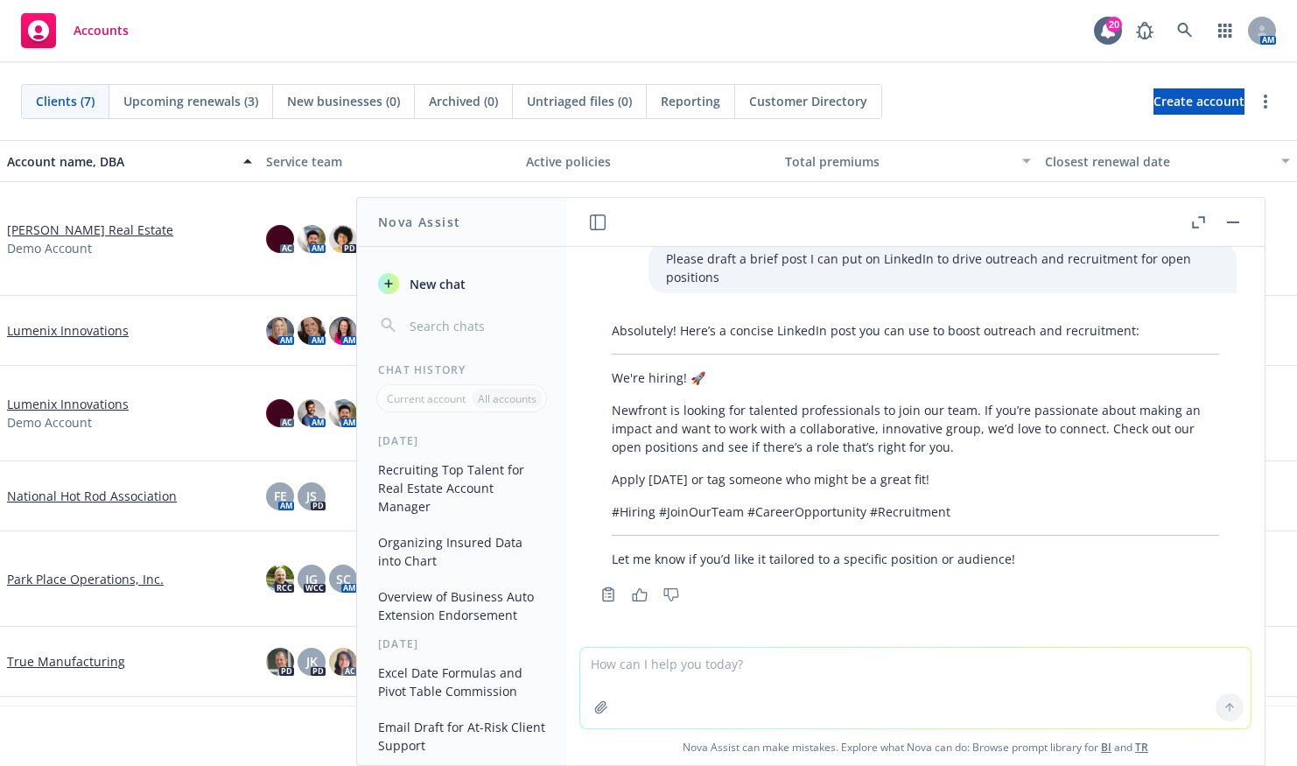
drag, startPoint x: 682, startPoint y: 669, endPoint x: 686, endPoint y: 682, distance: 13.8
click at [683, 670] on textarea at bounding box center [915, 688] width 670 height 81
type textarea "D"
type textarea "Will including hashtags help?"
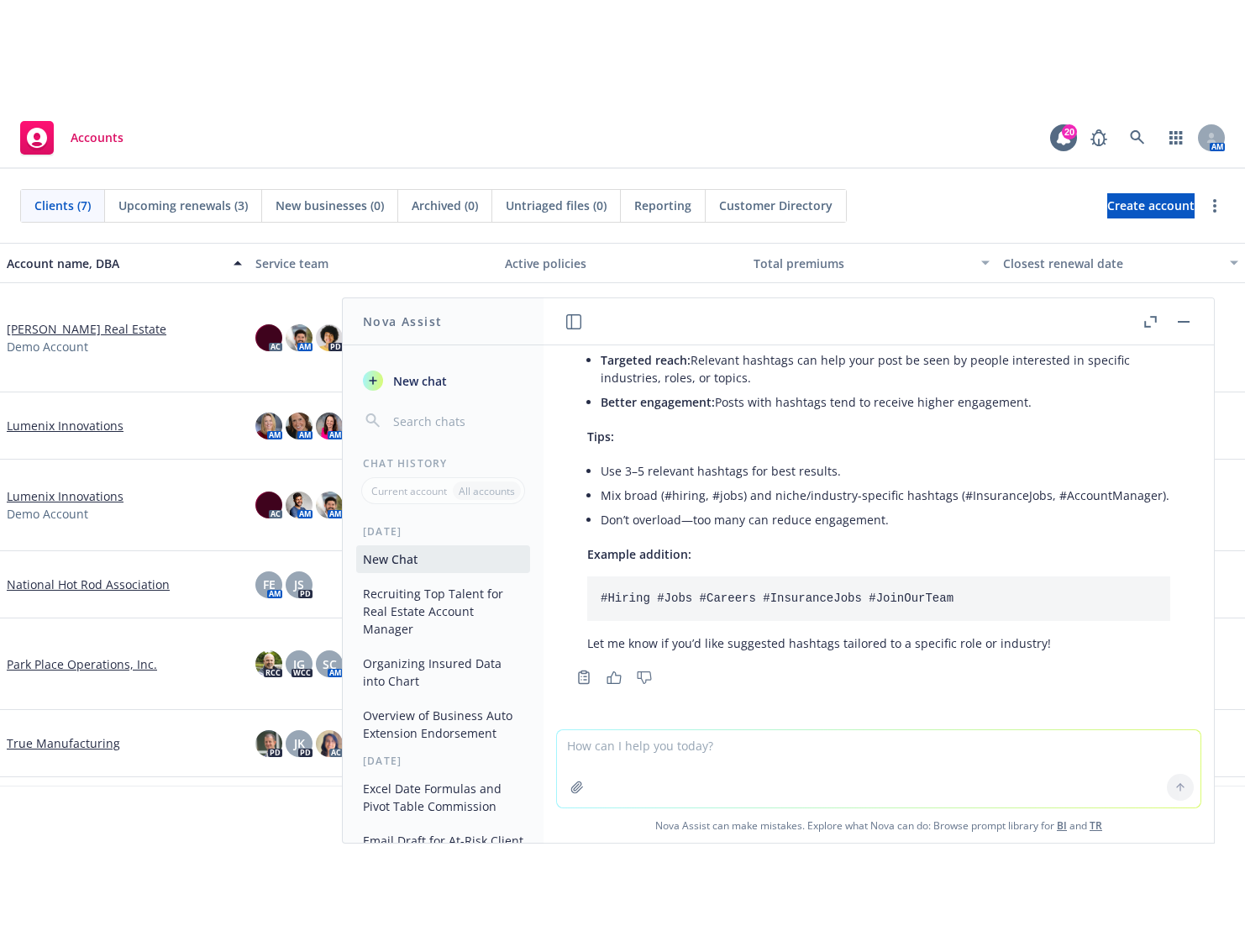
scroll to position [1095, 0]
